Goal: Navigation & Orientation: Find specific page/section

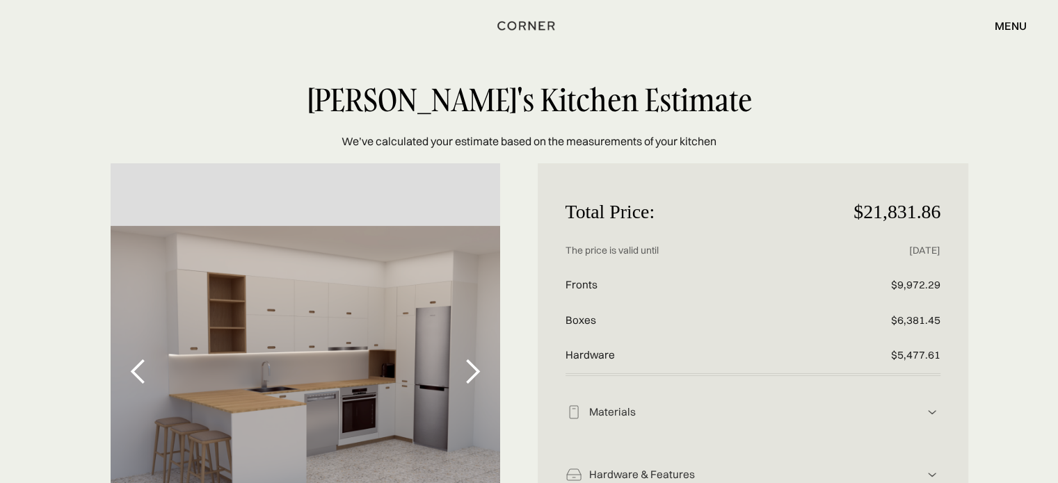
click at [1008, 16] on div "menu close" at bounding box center [1003, 26] width 46 height 24
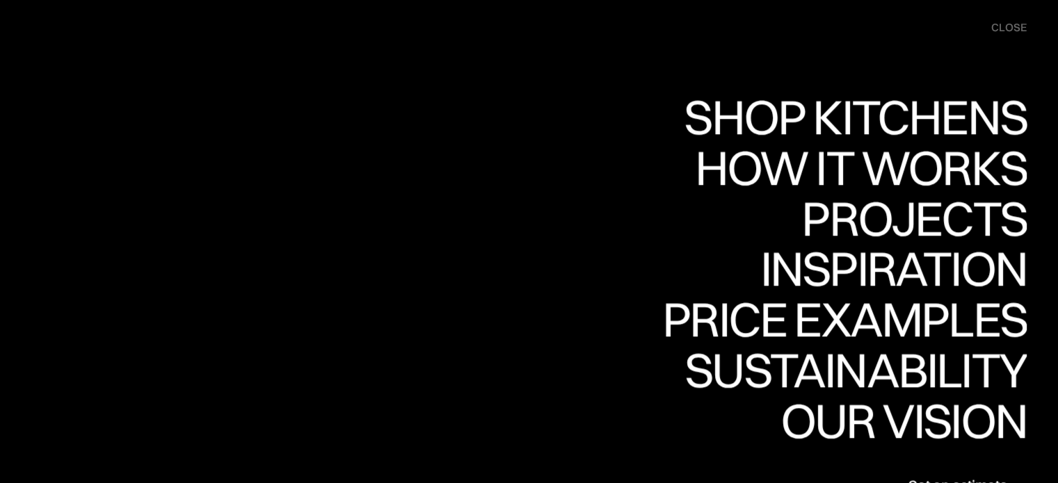
scroll to position [4839, 0]
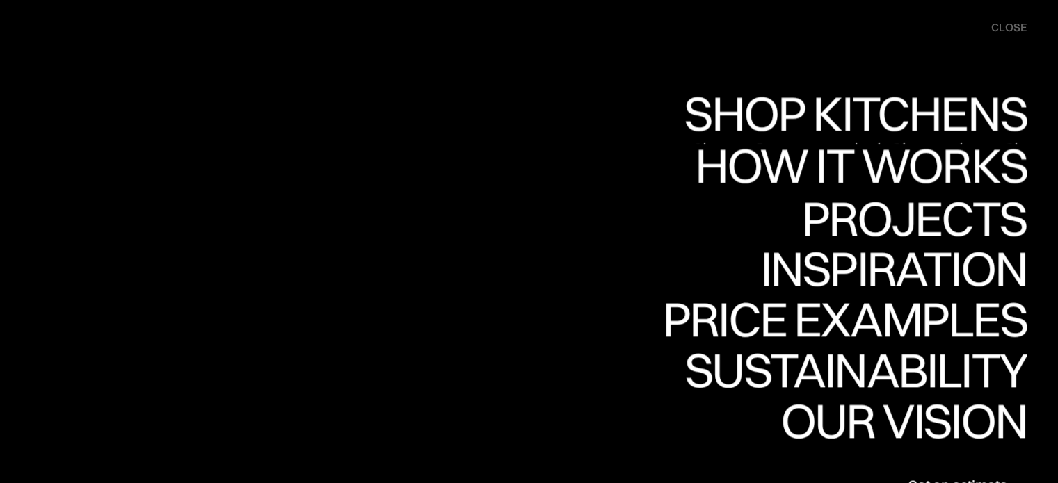
click at [932, 113] on div "Shop Kitchens" at bounding box center [852, 113] width 350 height 49
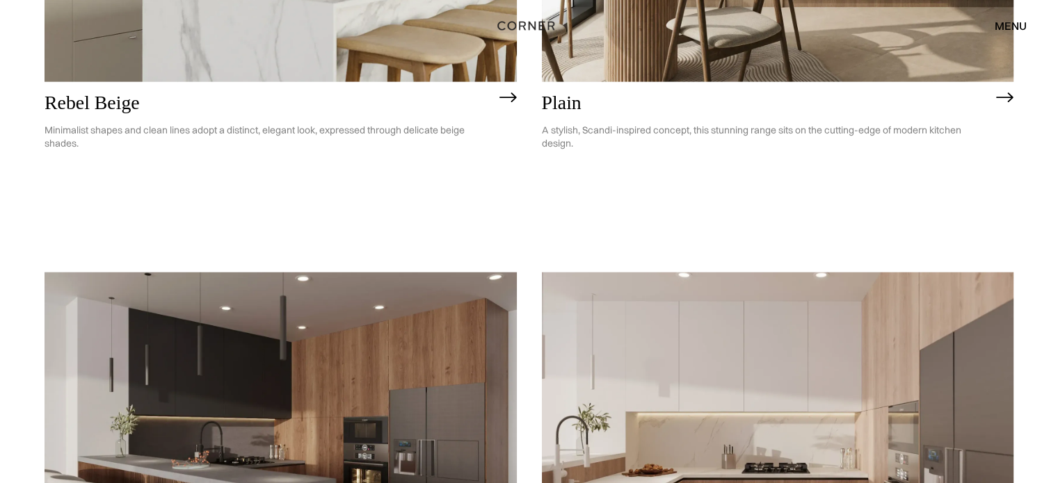
scroll to position [3904, 0]
